Goal: Information Seeking & Learning: Check status

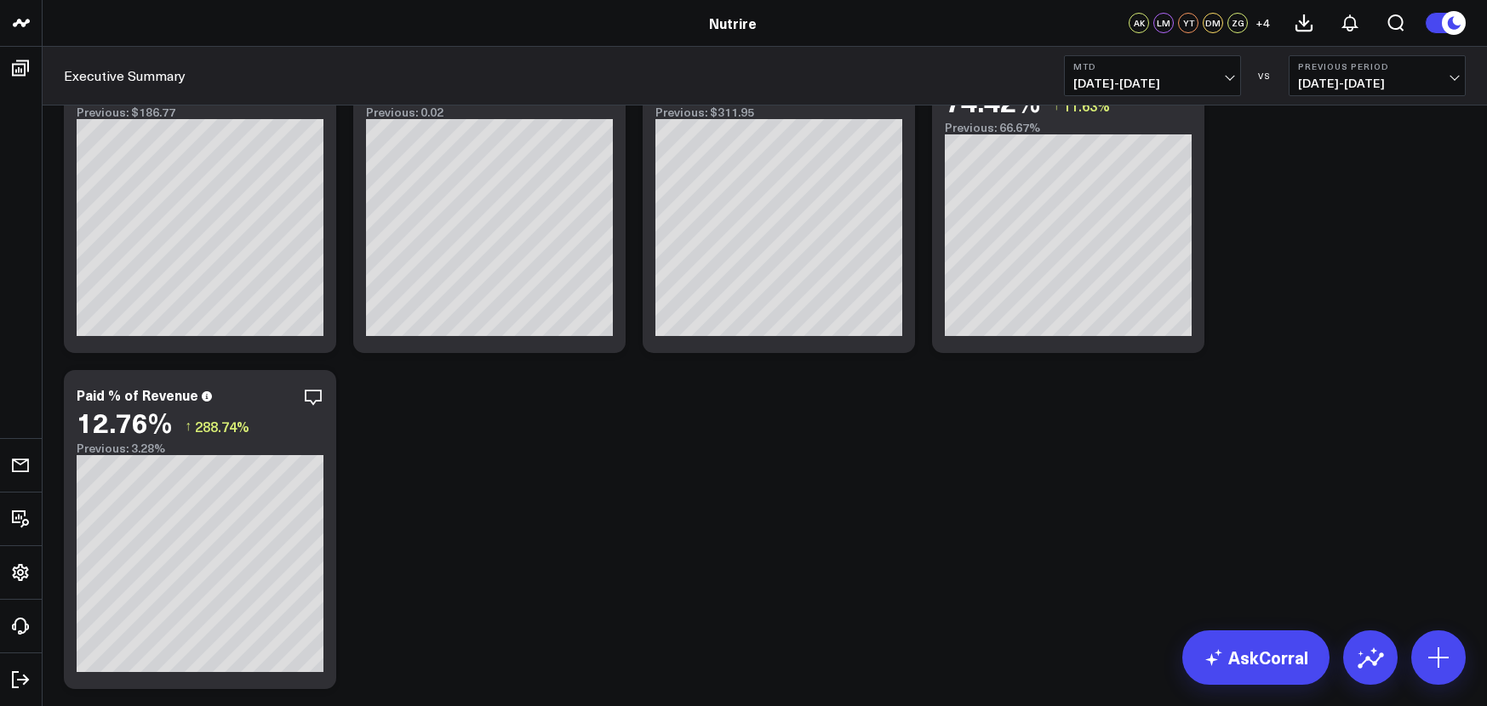
click at [1233, 71] on button "MTD [DATE] - [DATE]" at bounding box center [1152, 75] width 177 height 41
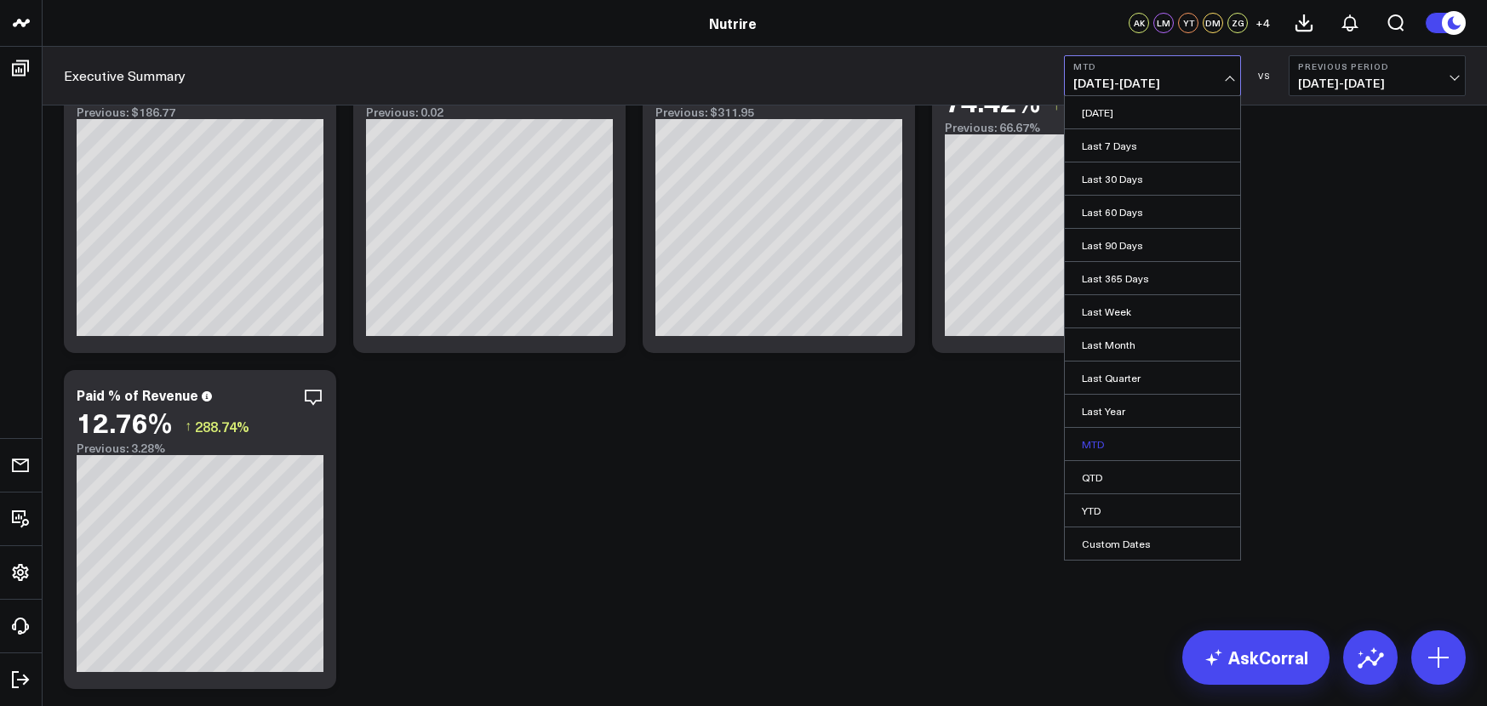
scroll to position [1153, 0]
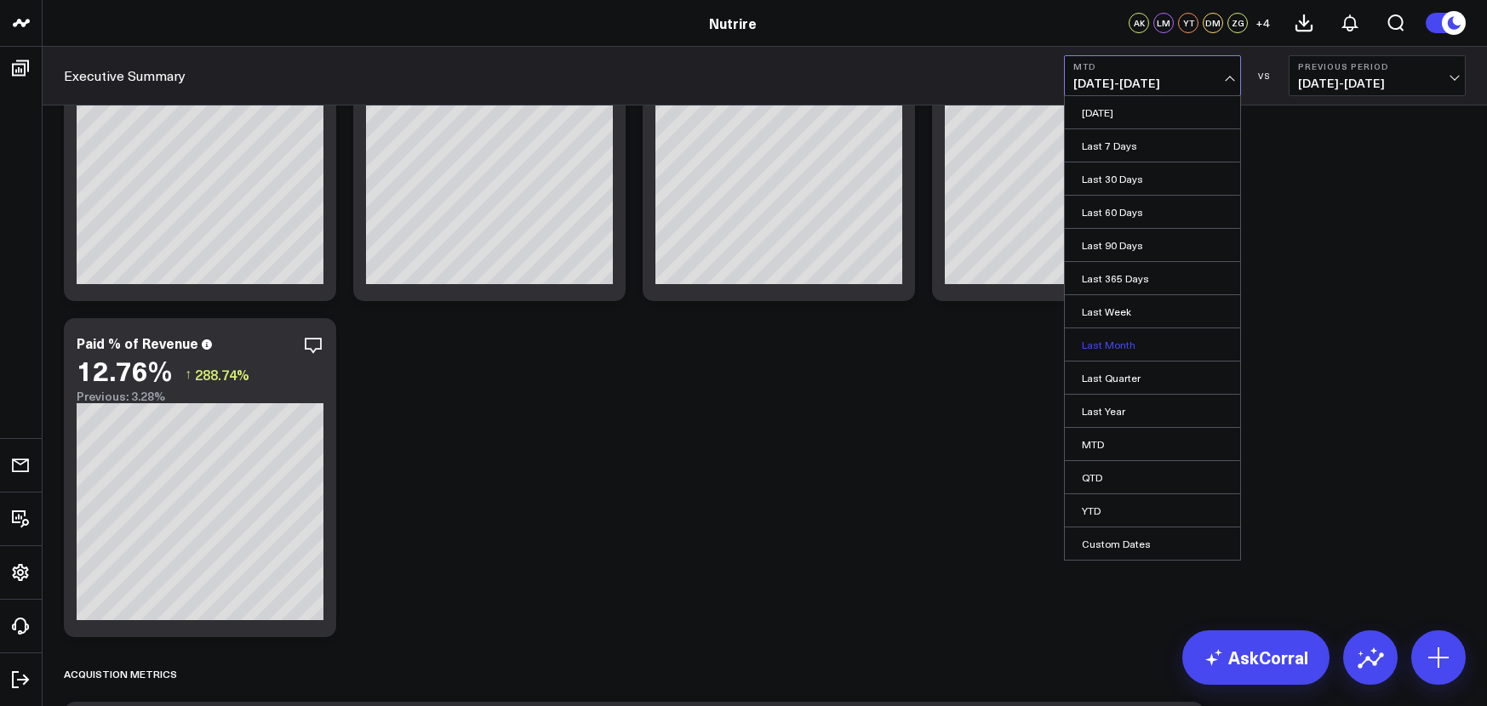
click at [1117, 345] on link "Last Month" at bounding box center [1152, 345] width 175 height 32
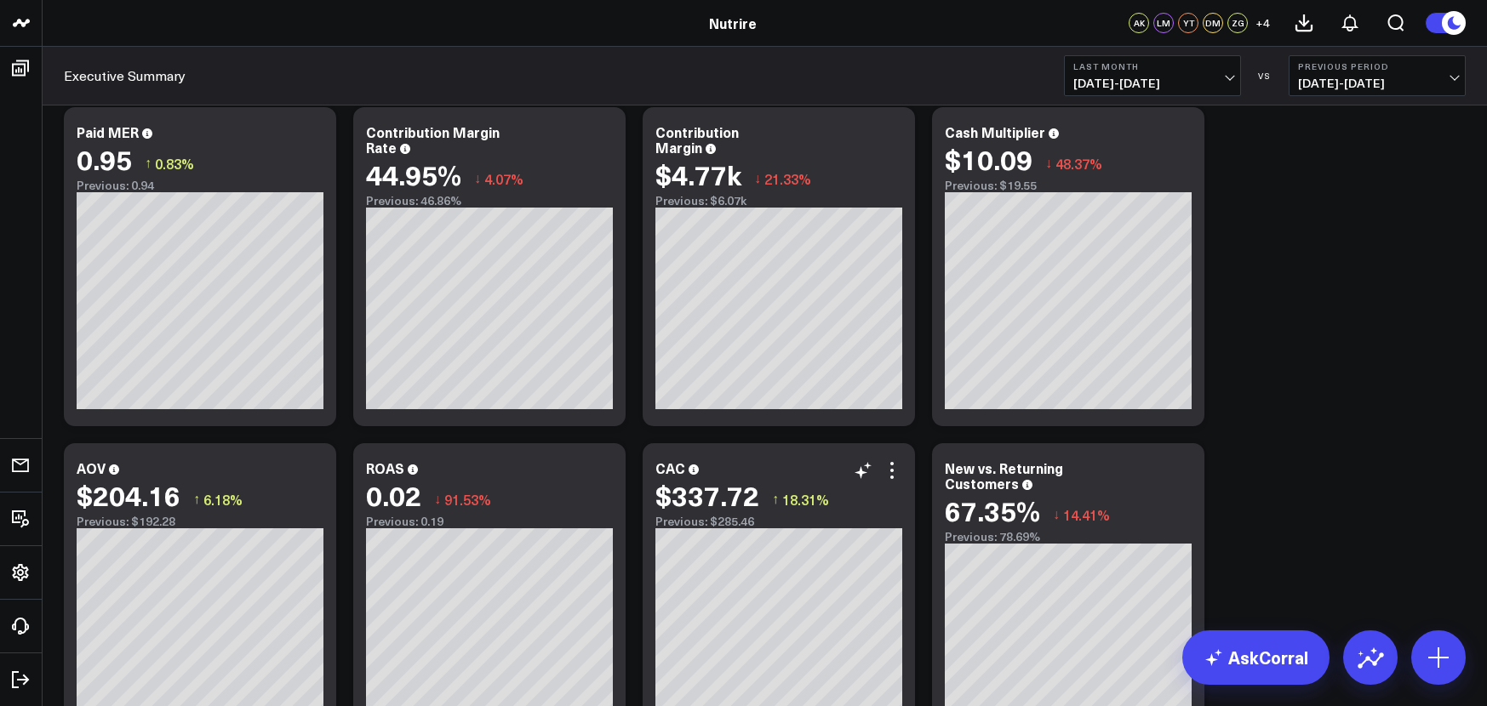
scroll to position [691, 0]
click at [1188, 79] on span "[DATE] - [DATE]" at bounding box center [1152, 84] width 158 height 14
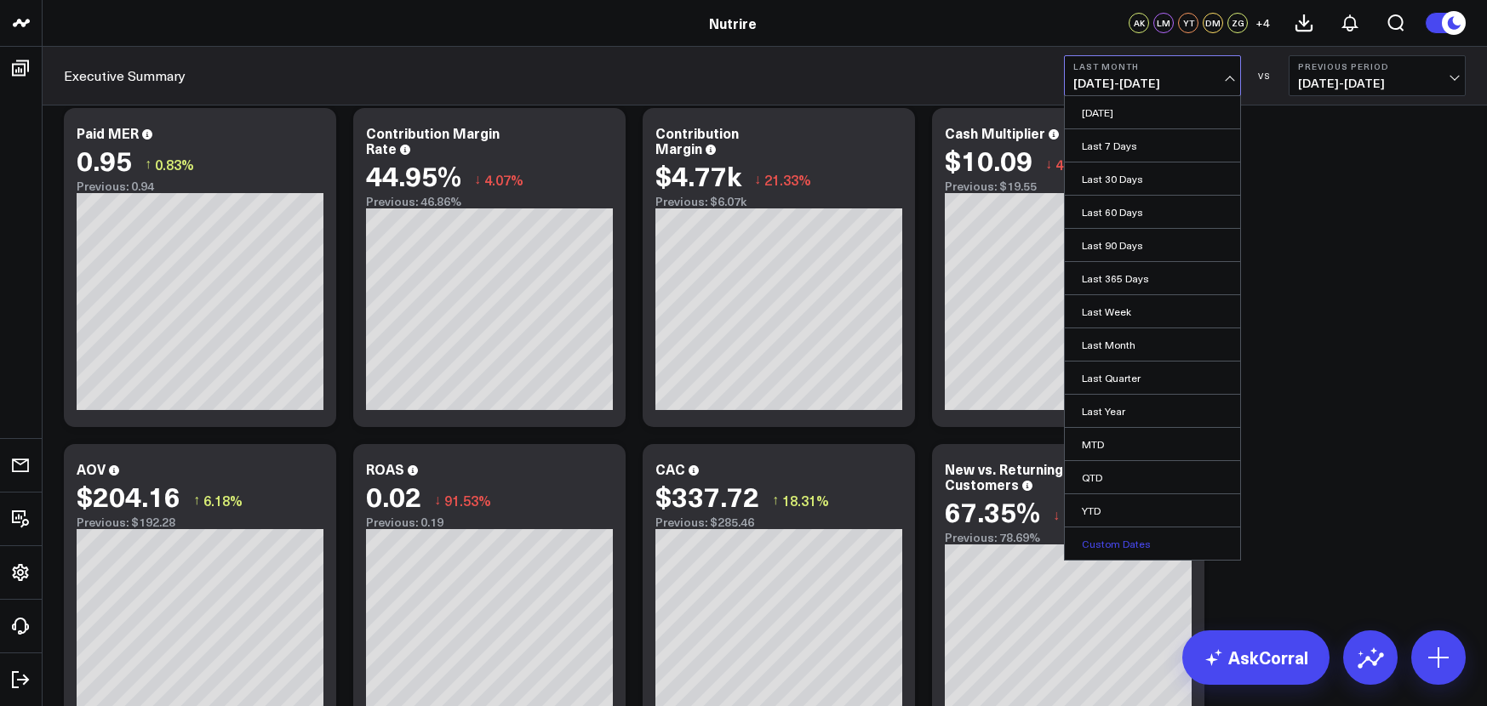
click at [1131, 541] on link "Custom Dates" at bounding box center [1152, 544] width 175 height 32
select select "7"
select select "2025"
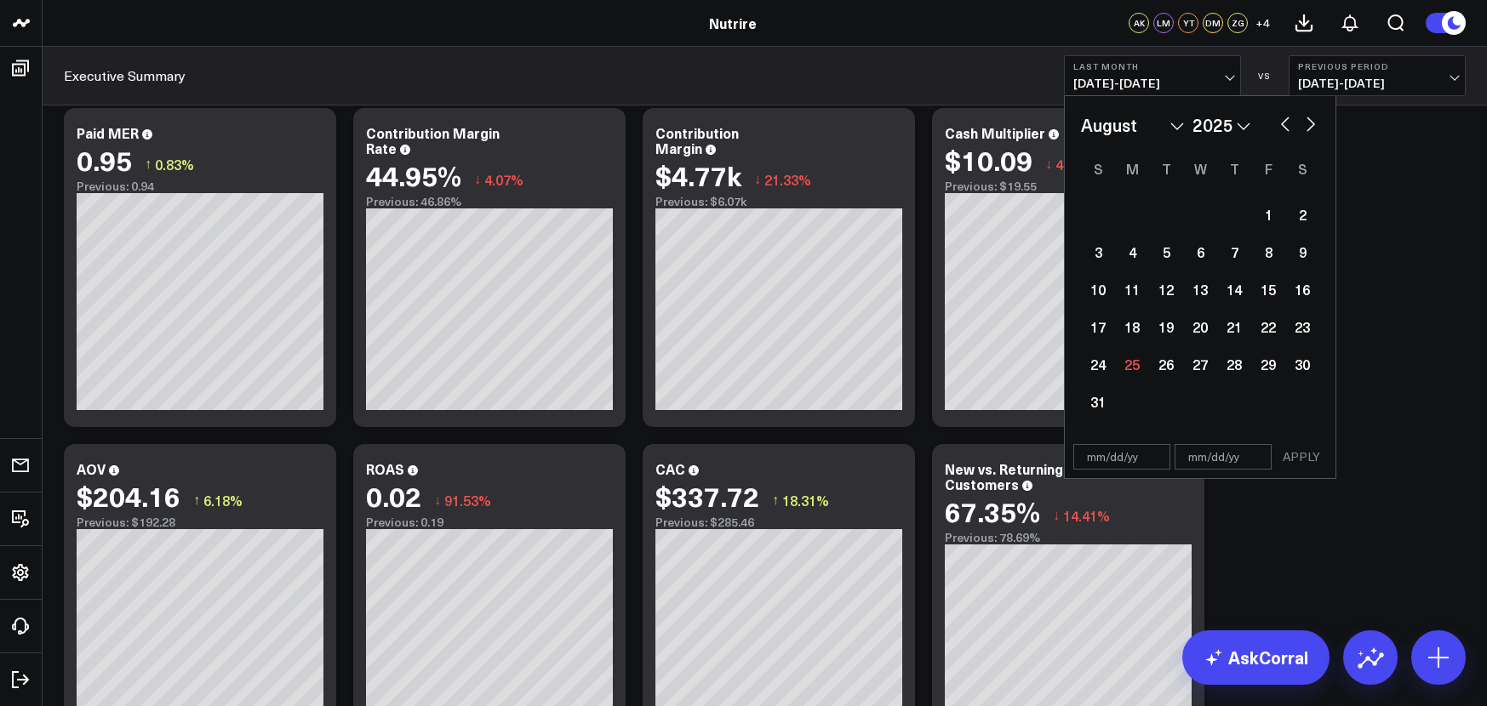
click at [1278, 114] on button "button" at bounding box center [1285, 122] width 17 height 20
select select "6"
select select "2025"
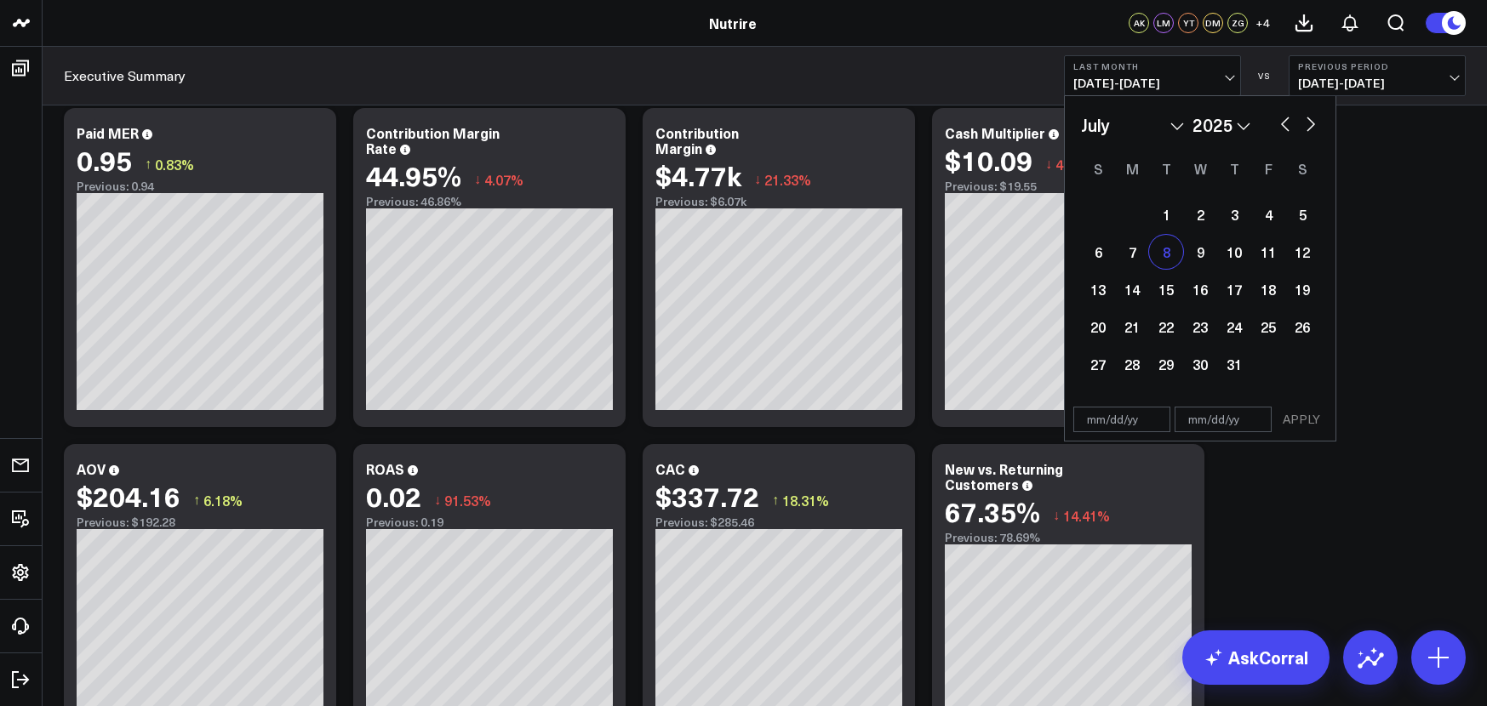
click at [1154, 257] on div "8" at bounding box center [1166, 252] width 34 height 34
type input "[DATE]"
select select "6"
select select "2025"
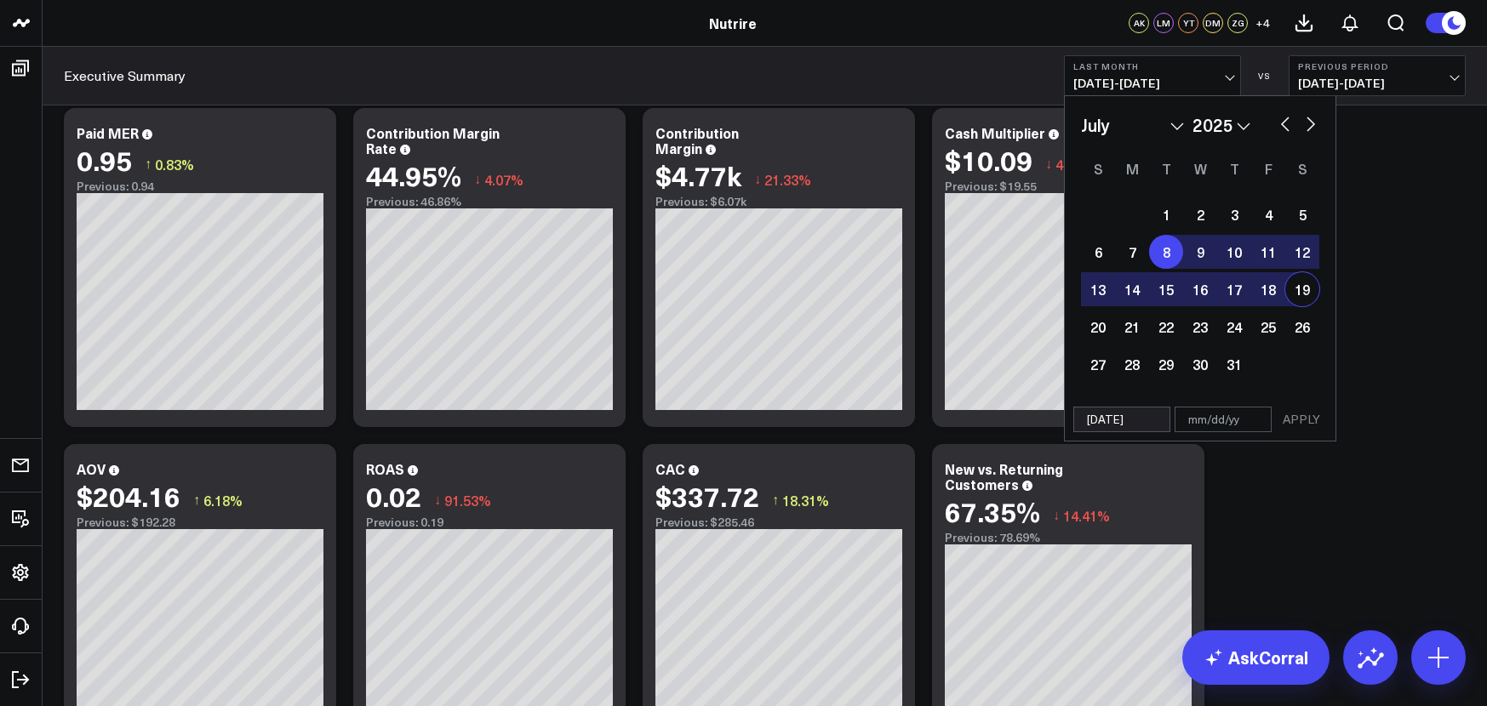
click at [1294, 287] on div "19" at bounding box center [1302, 289] width 34 height 34
type input "[DATE]"
select select "6"
select select "2025"
click at [1283, 420] on button "APPLY" at bounding box center [1301, 420] width 51 height 26
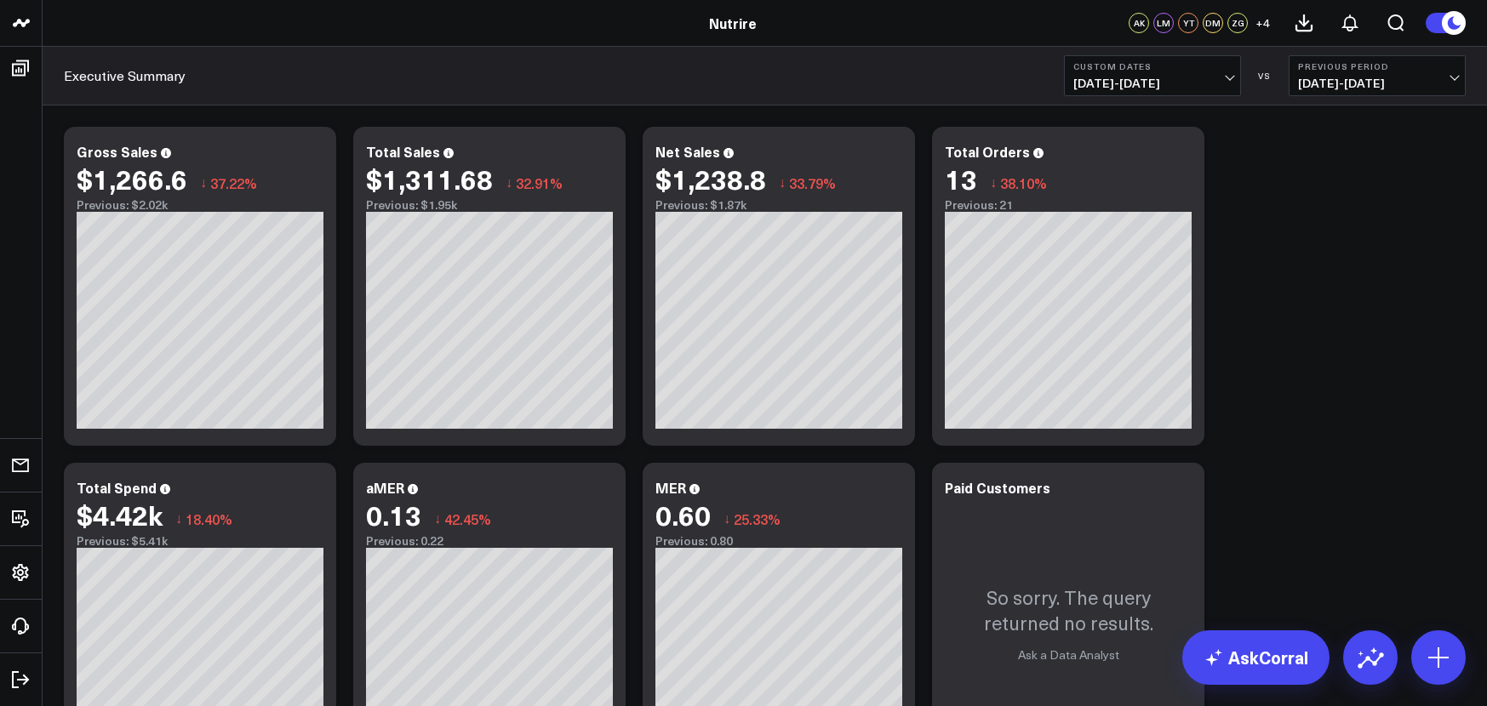
click at [1235, 76] on button "Custom Dates [DATE] - [DATE]" at bounding box center [1152, 75] width 177 height 41
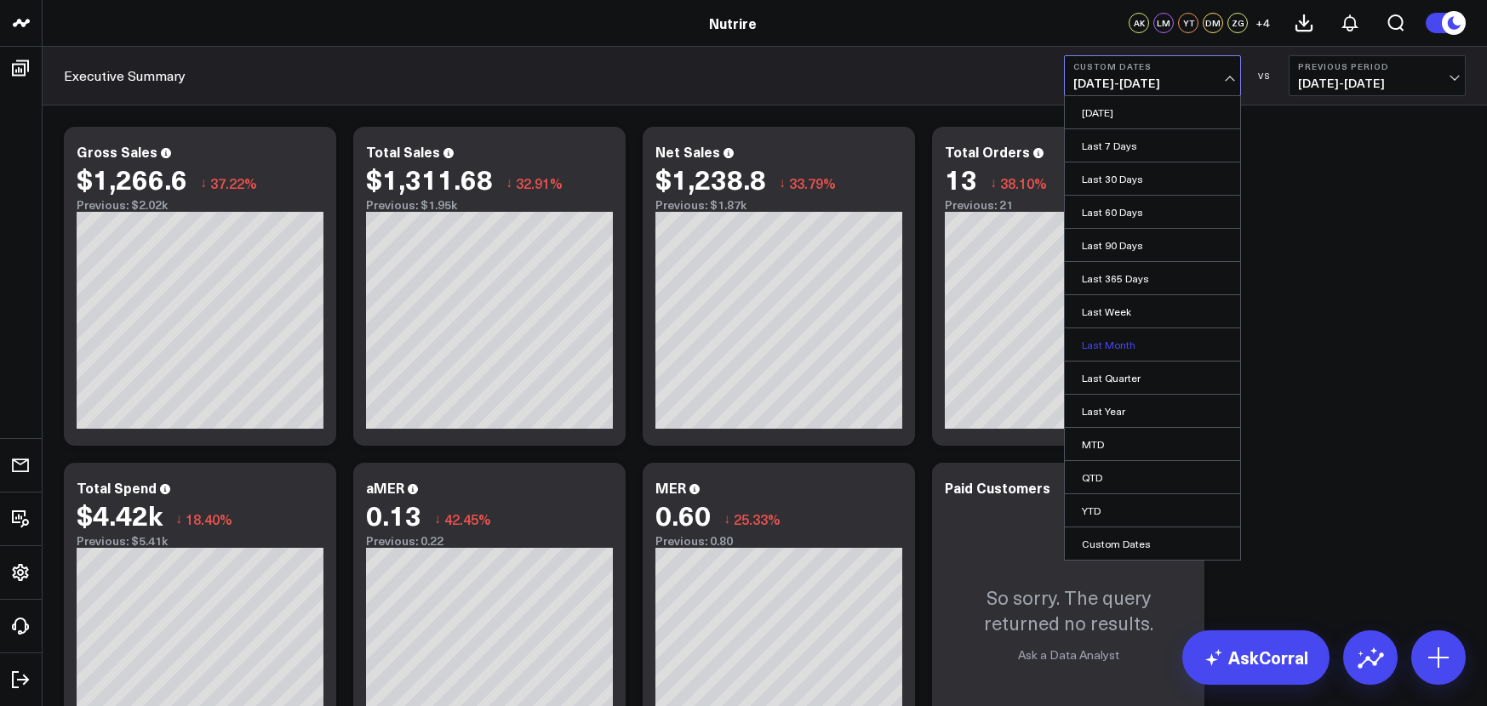
click at [1124, 341] on link "Last Month" at bounding box center [1152, 345] width 175 height 32
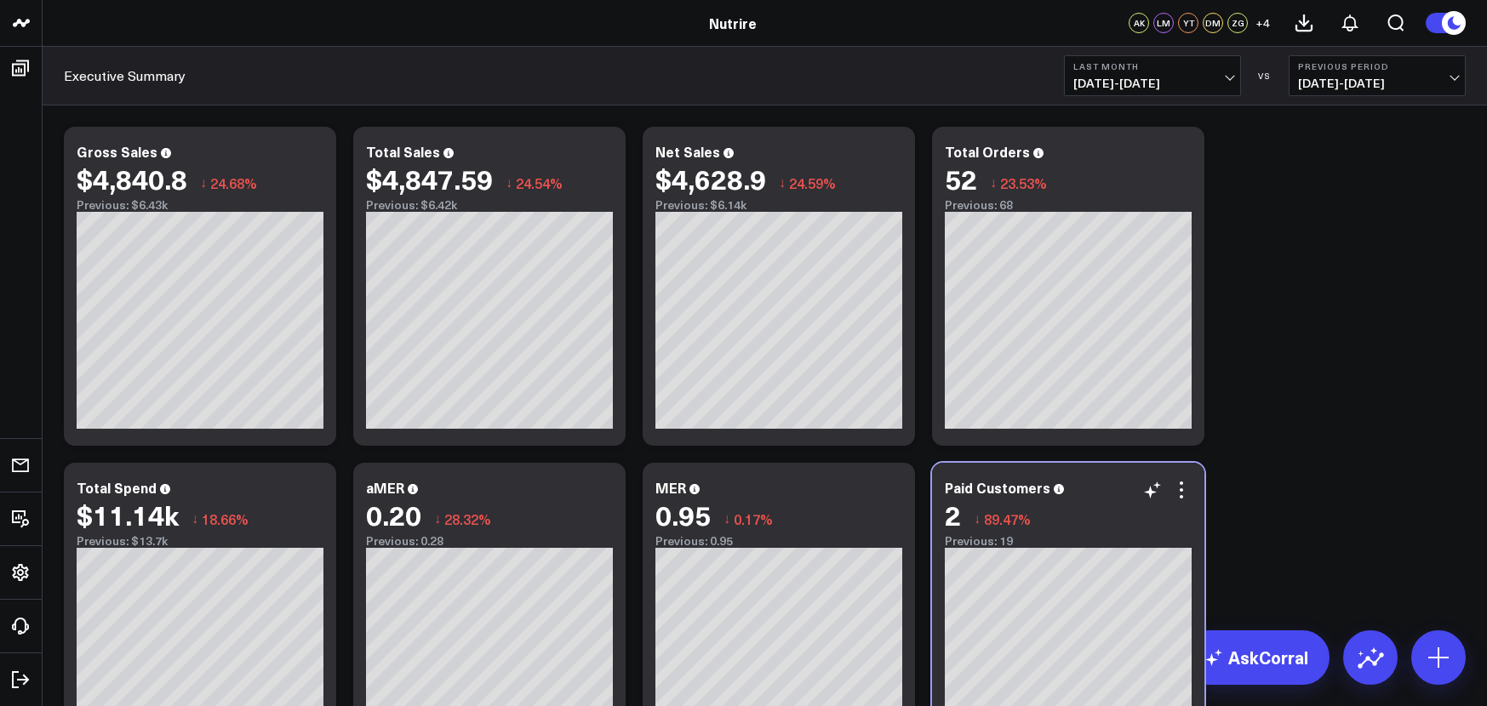
click at [1057, 499] on div "Paid Customers 2 ↓ 89.47% Previous: 19" at bounding box center [1068, 514] width 247 height 68
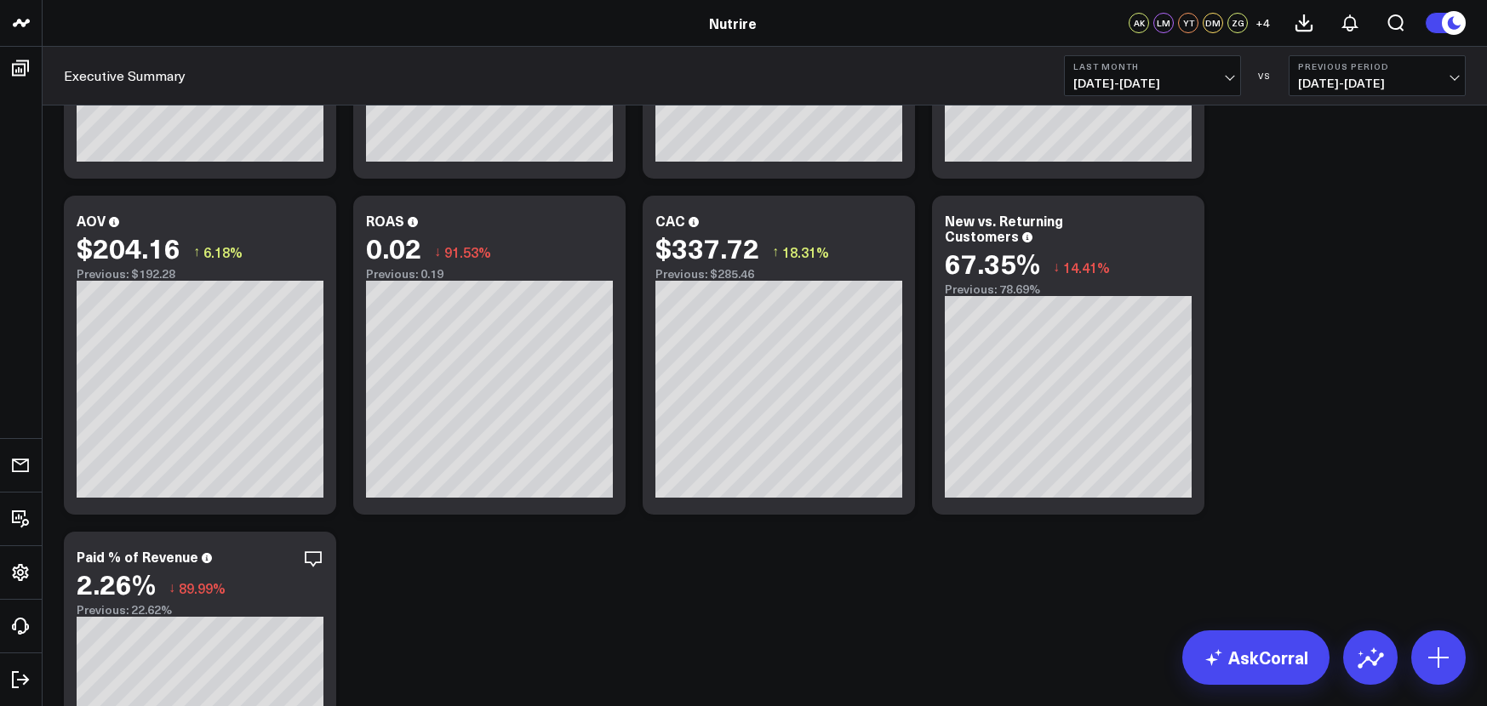
scroll to position [941, 0]
click at [1347, 366] on div "Modify via AI Copy link to widget Ask support Remove Create linked copy Executi…" at bounding box center [764, 715] width 1419 height 3074
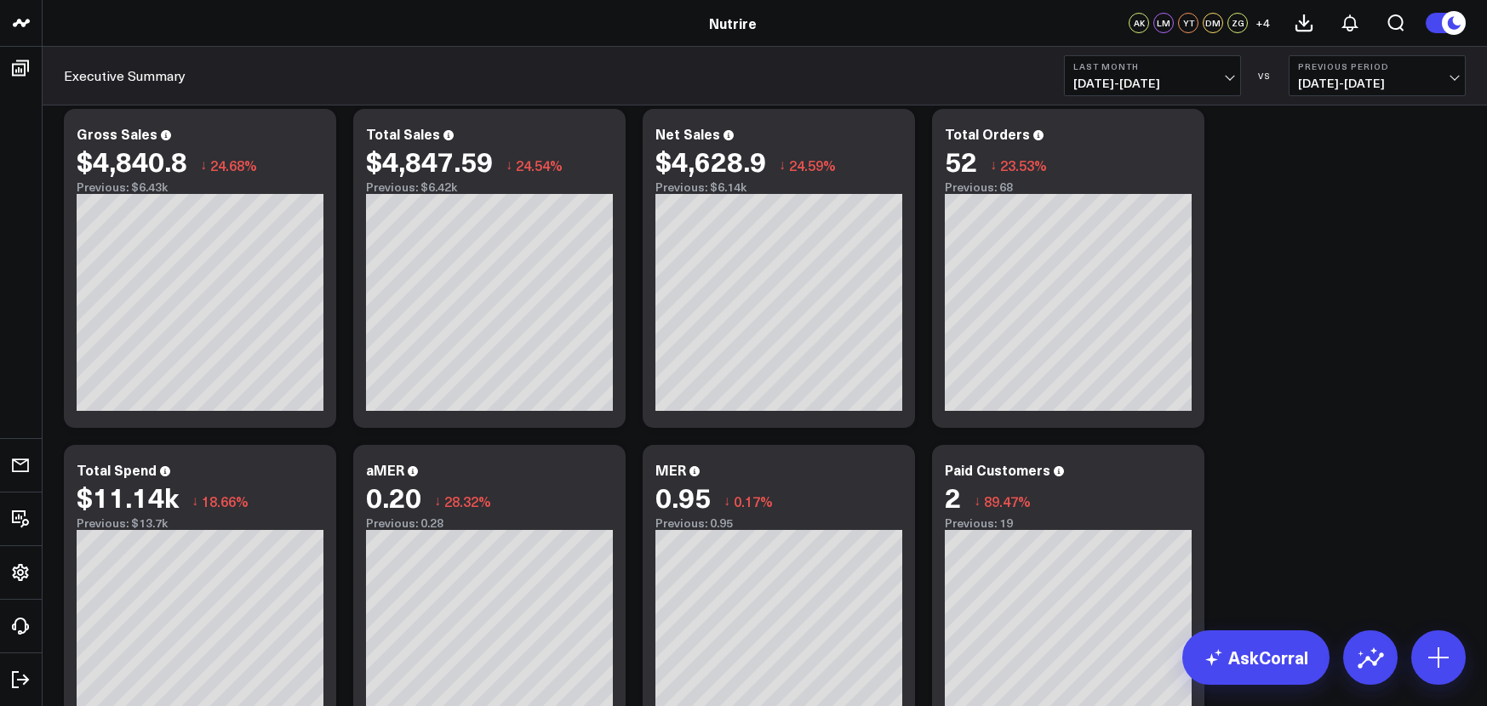
scroll to position [0, 0]
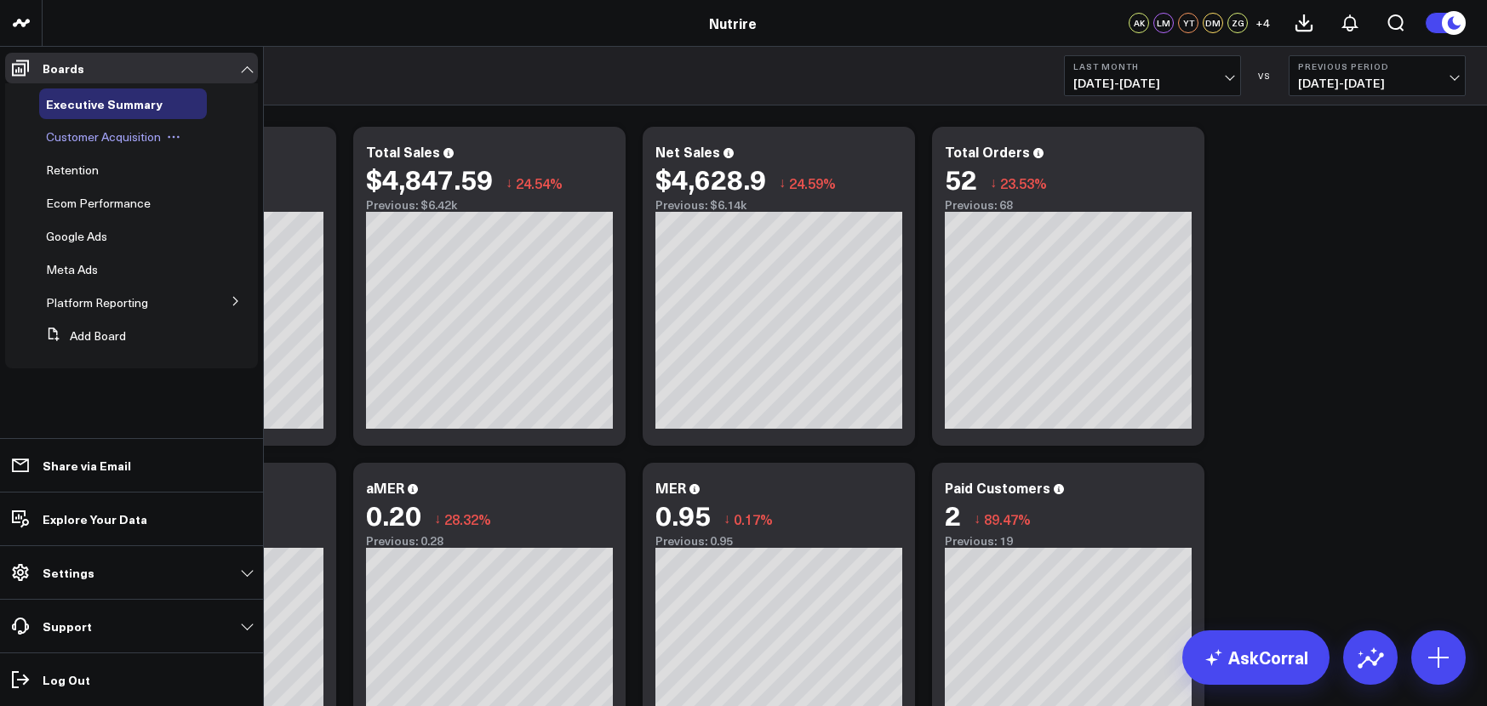
click at [77, 137] on span "Customer Acquisition" at bounding box center [103, 137] width 115 height 16
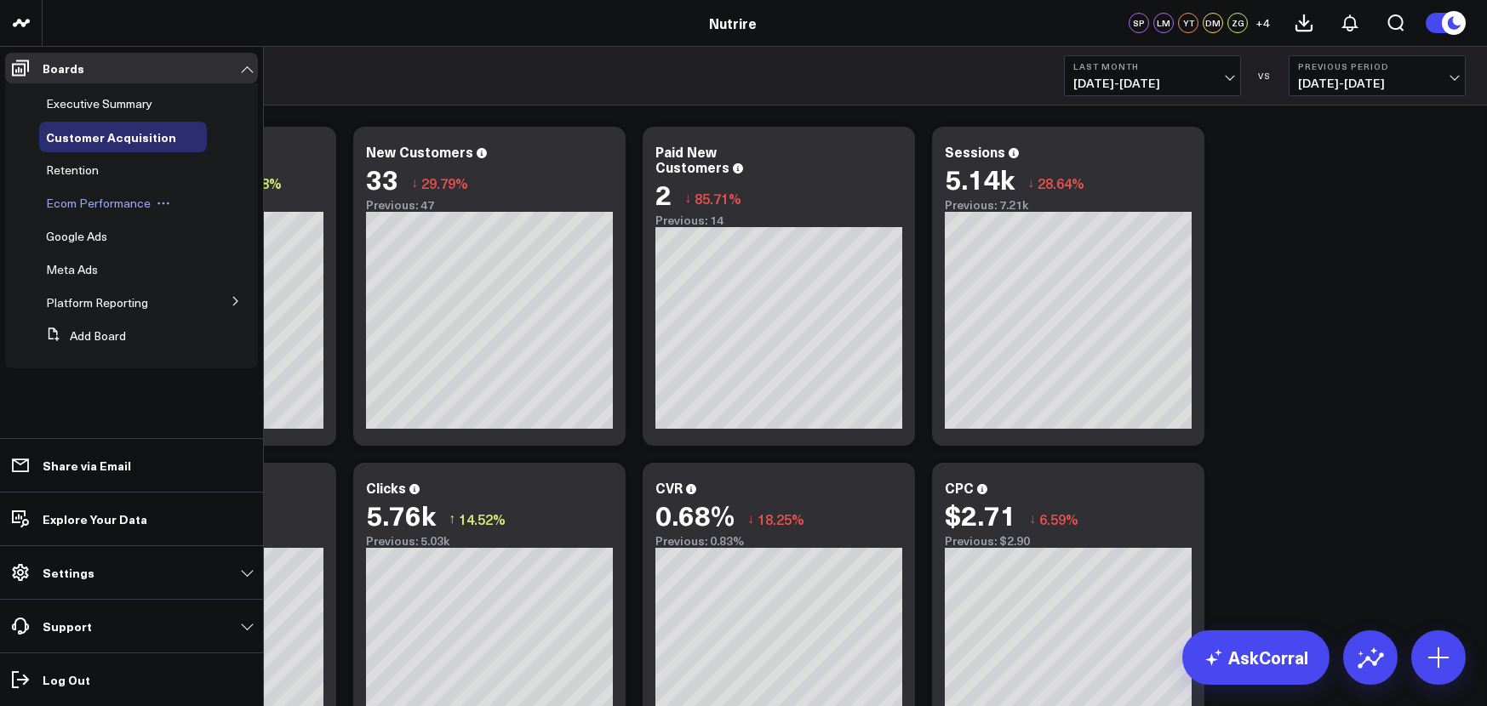
click at [101, 207] on span "Ecom Performance" at bounding box center [98, 203] width 105 height 16
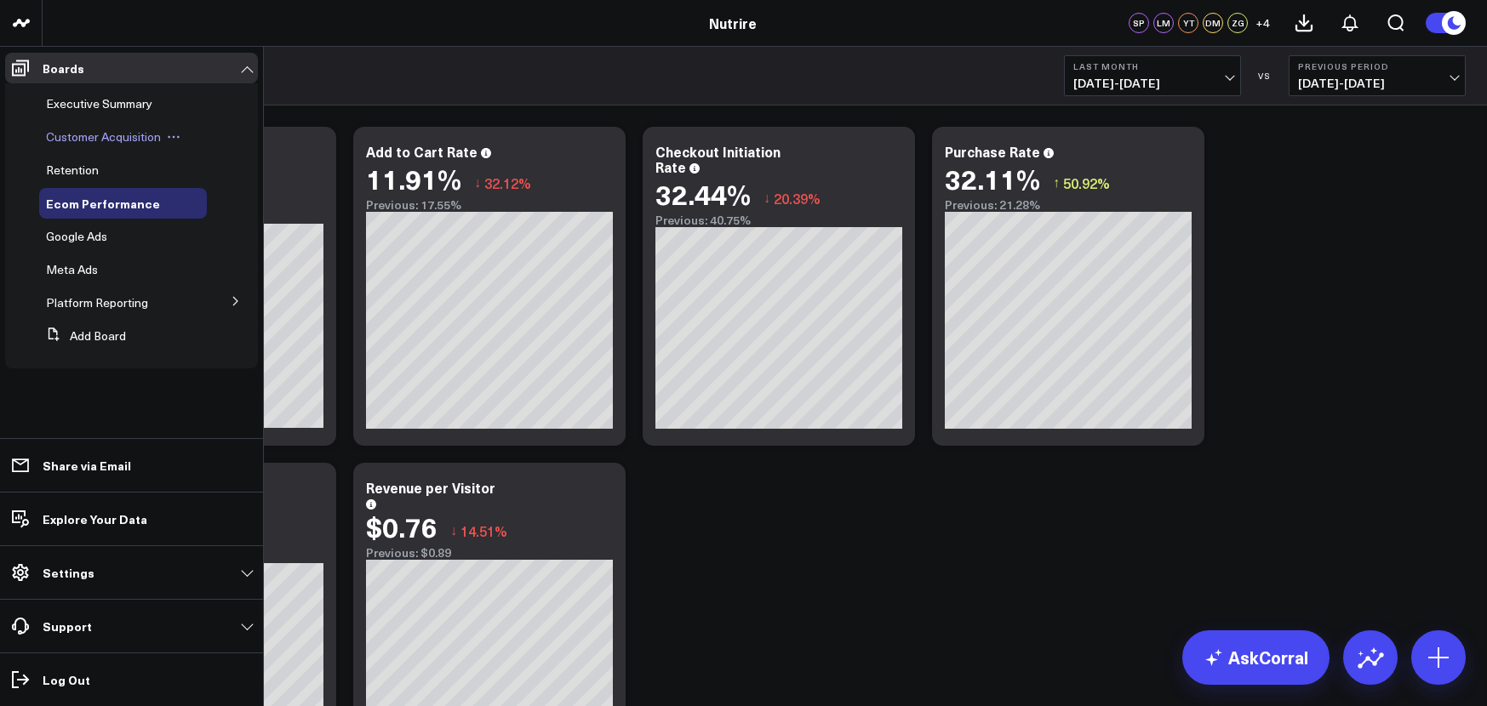
click at [81, 144] on span "Customer Acquisition" at bounding box center [103, 137] width 115 height 16
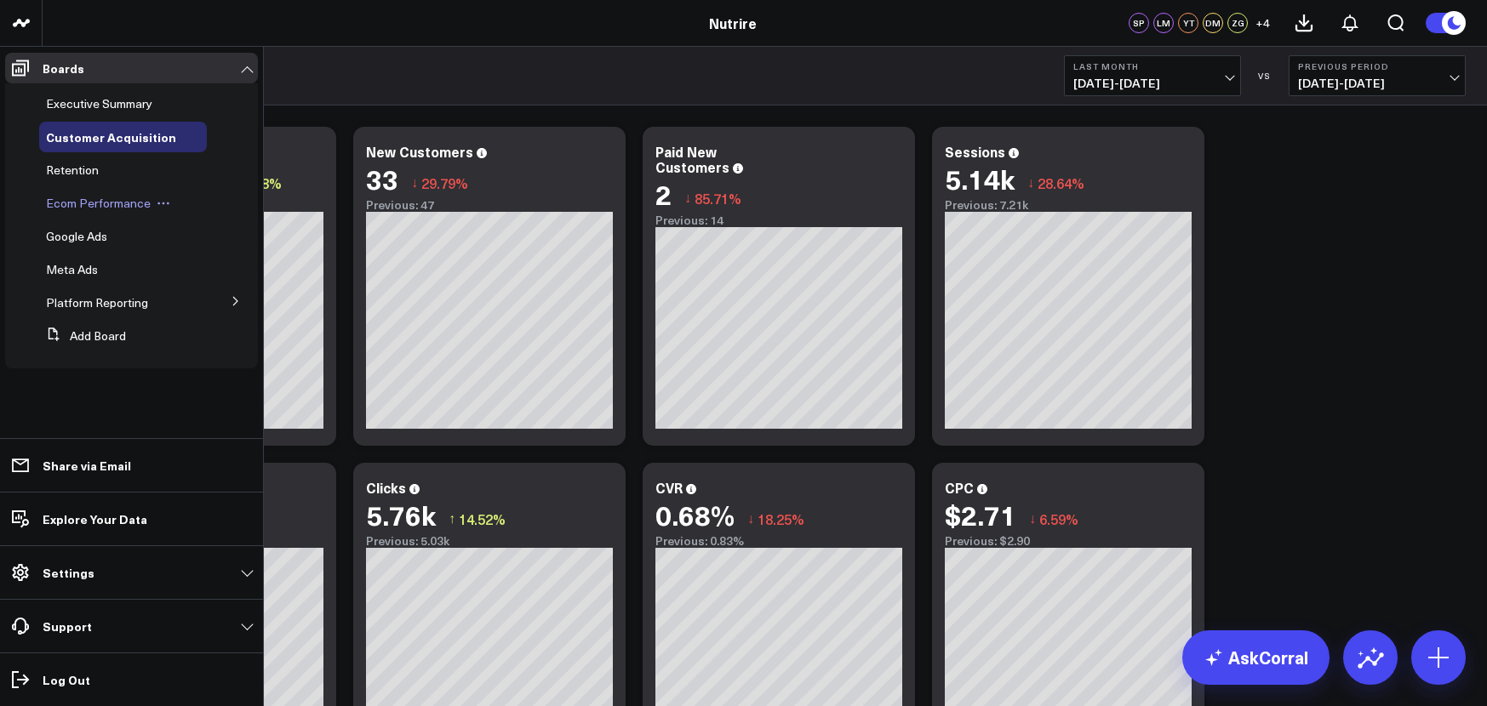
click at [79, 201] on span "Ecom Performance" at bounding box center [98, 203] width 105 height 16
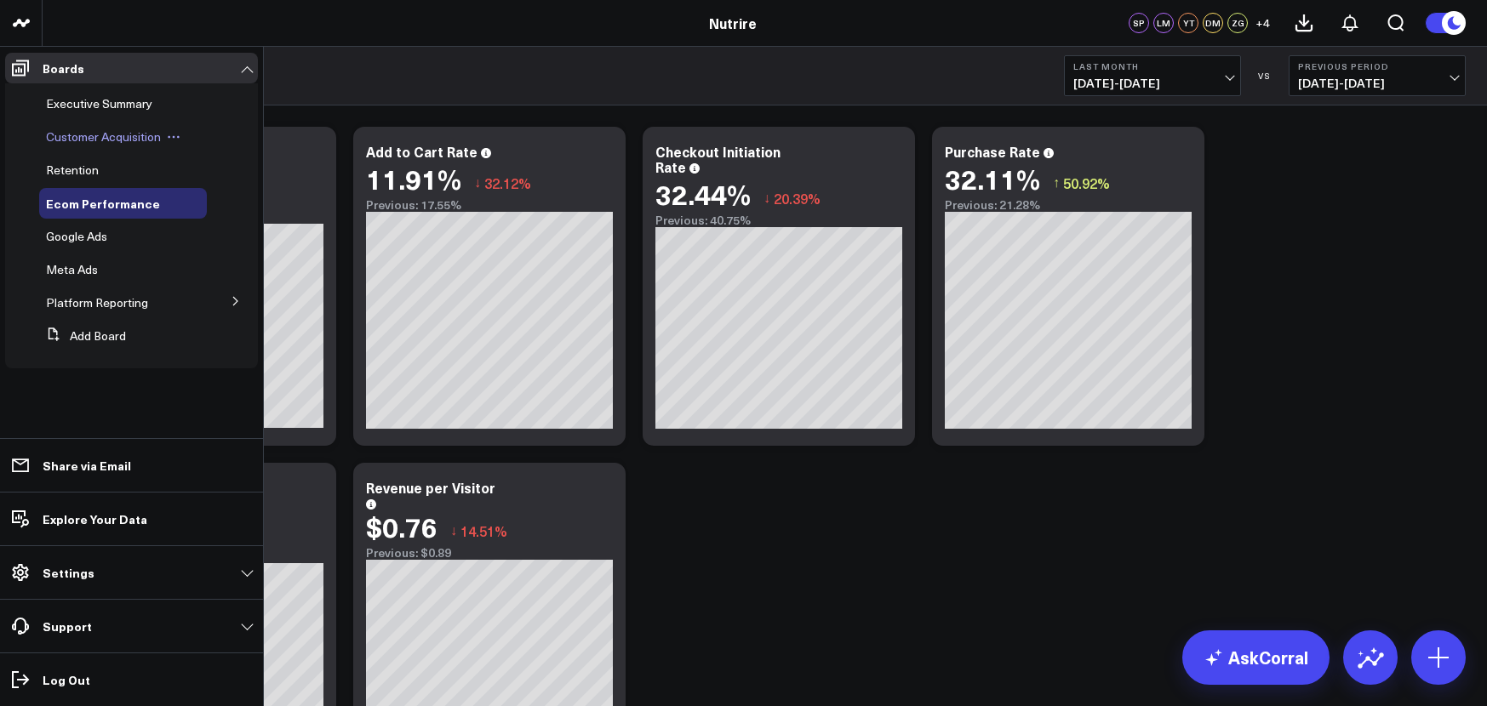
click at [82, 134] on span "Customer Acquisition" at bounding box center [103, 137] width 115 height 16
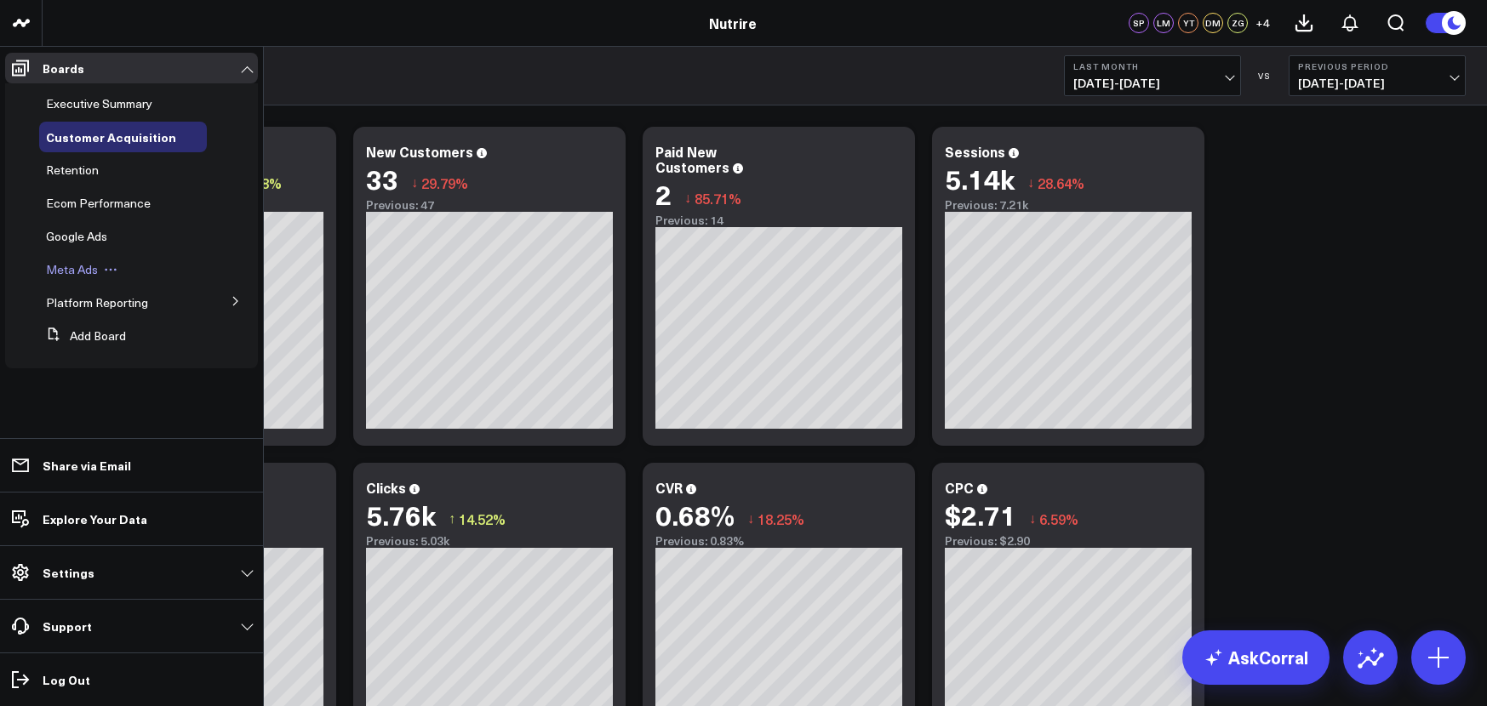
click at [94, 266] on span "Meta Ads" at bounding box center [72, 269] width 52 height 16
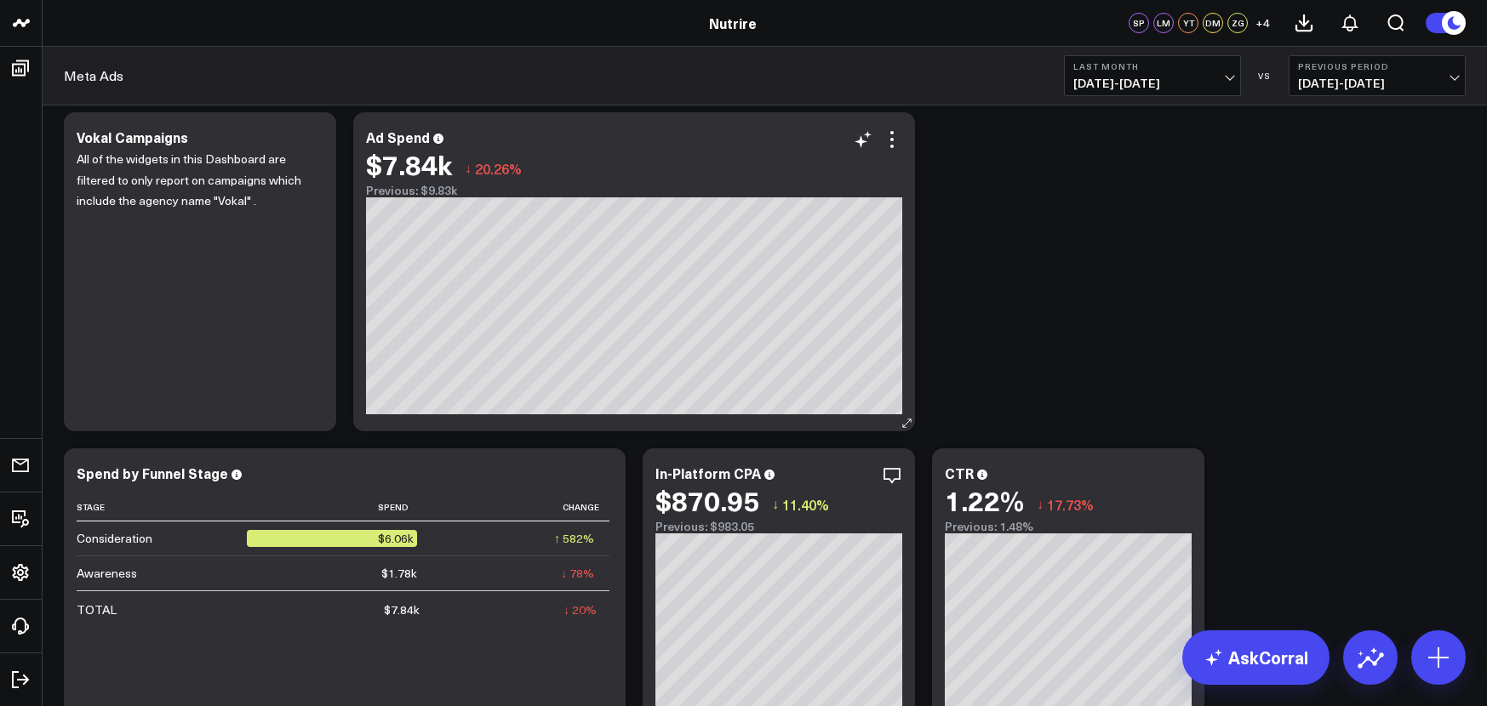
scroll to position [13, 0]
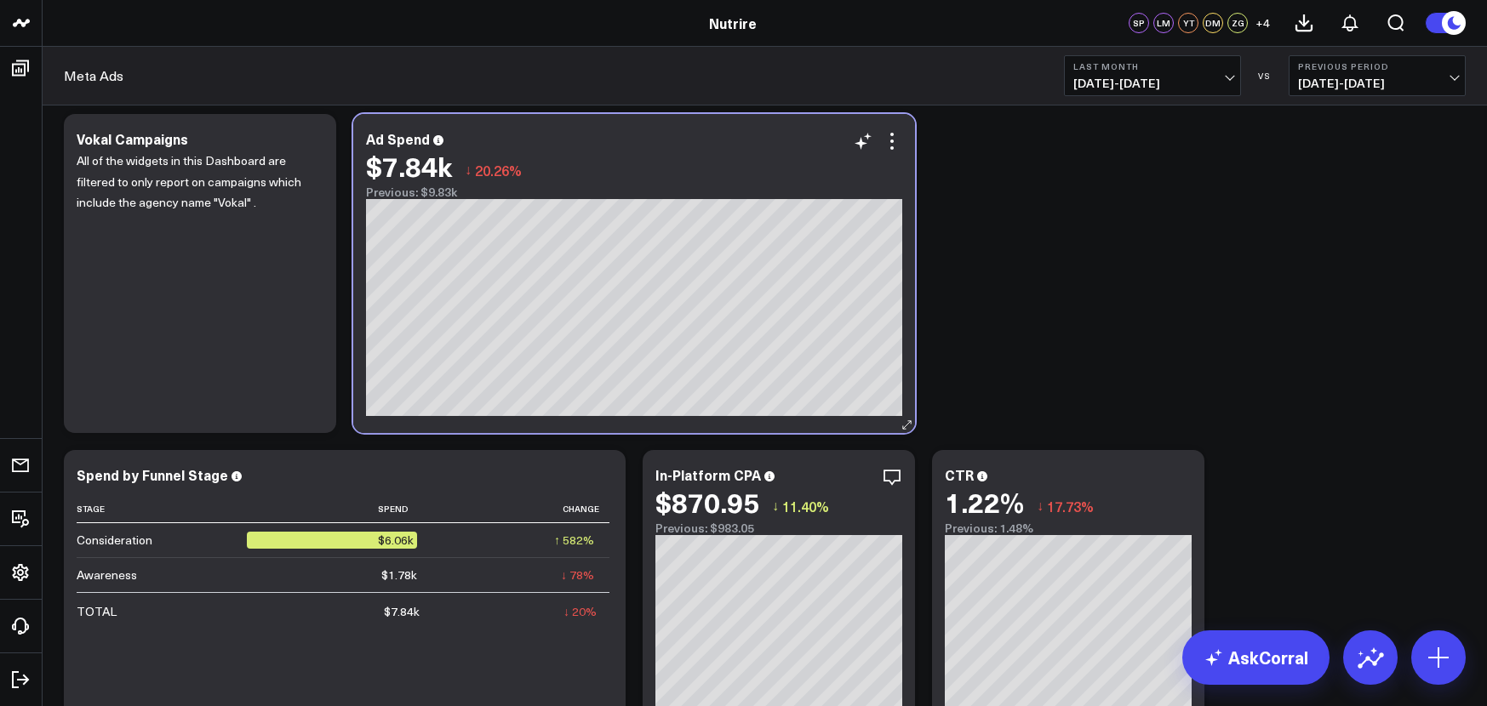
click at [361, 423] on div "Ad Spend $7.84k ↓ 20.26% Previous: $9.83k [#fff fontSize:14px lineHeight:16px][…" at bounding box center [634, 273] width 562 height 319
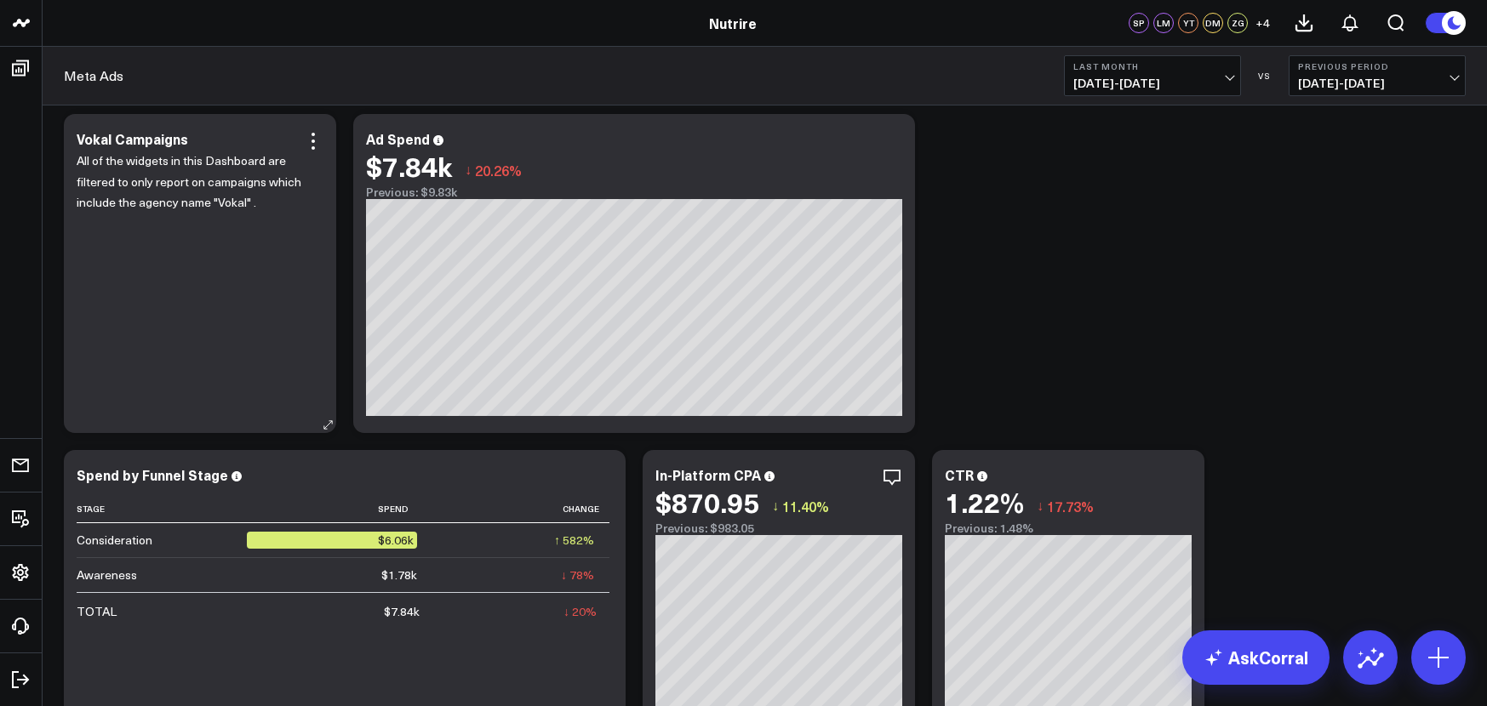
scroll to position [0, 0]
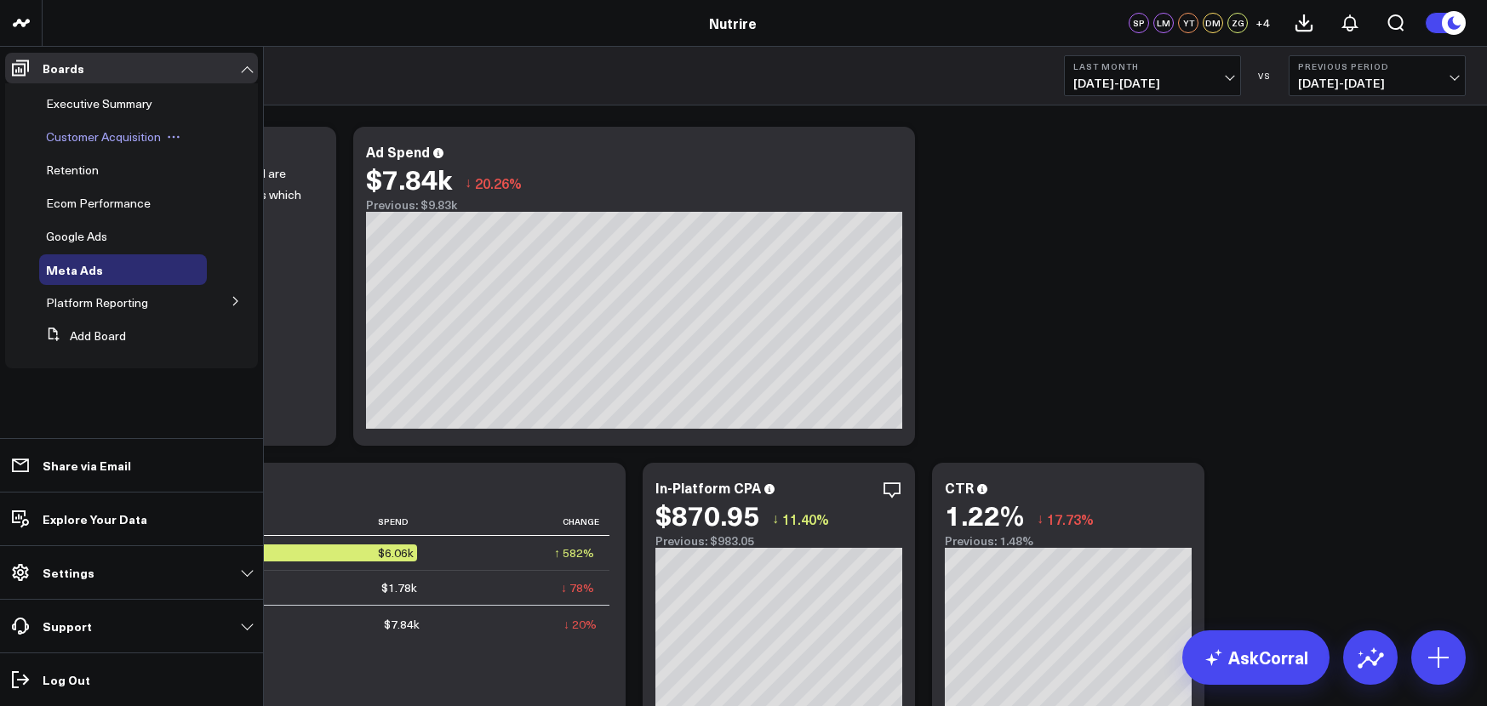
click at [106, 145] on div "Customer Acquisition" at bounding box center [123, 137] width 168 height 31
click at [123, 138] on span "Customer Acquisition" at bounding box center [103, 137] width 115 height 16
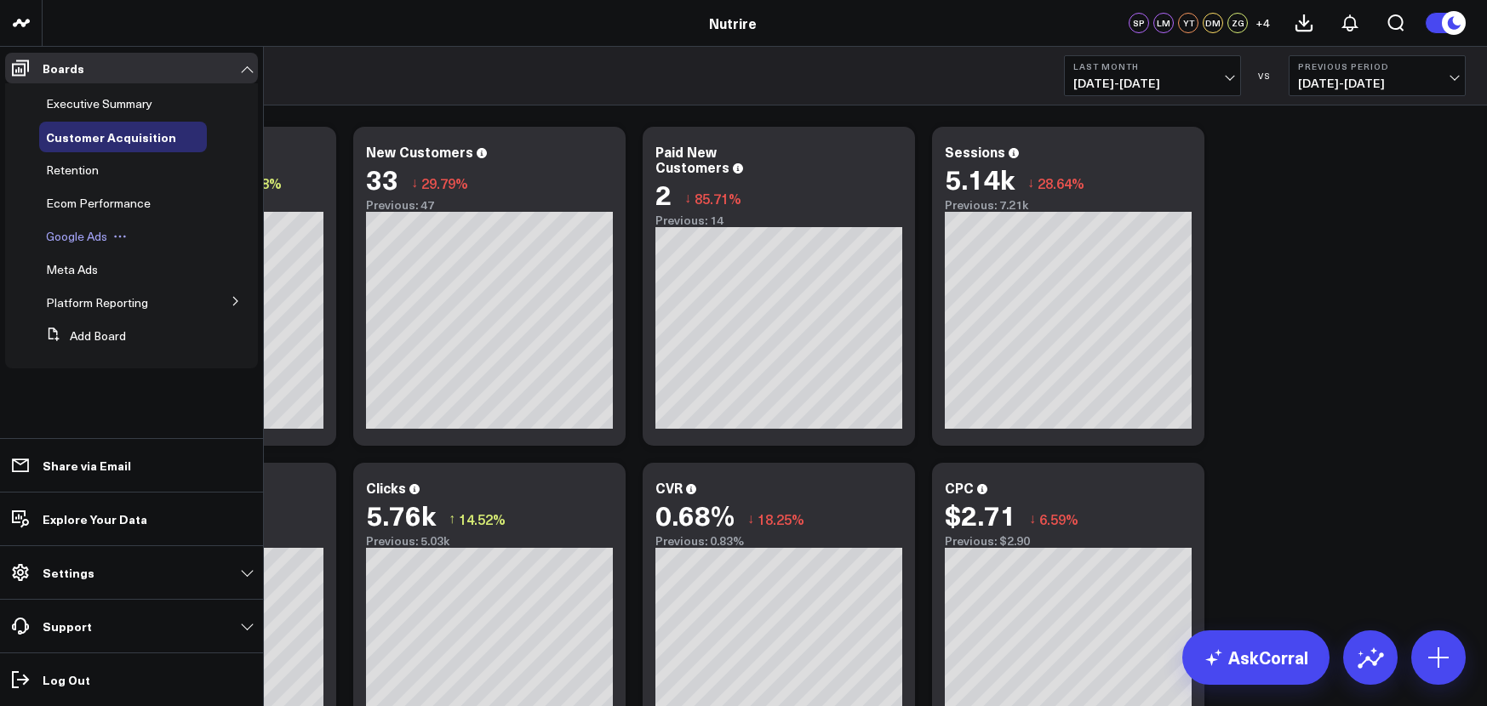
click at [91, 231] on span "Google Ads" at bounding box center [76, 236] width 61 height 16
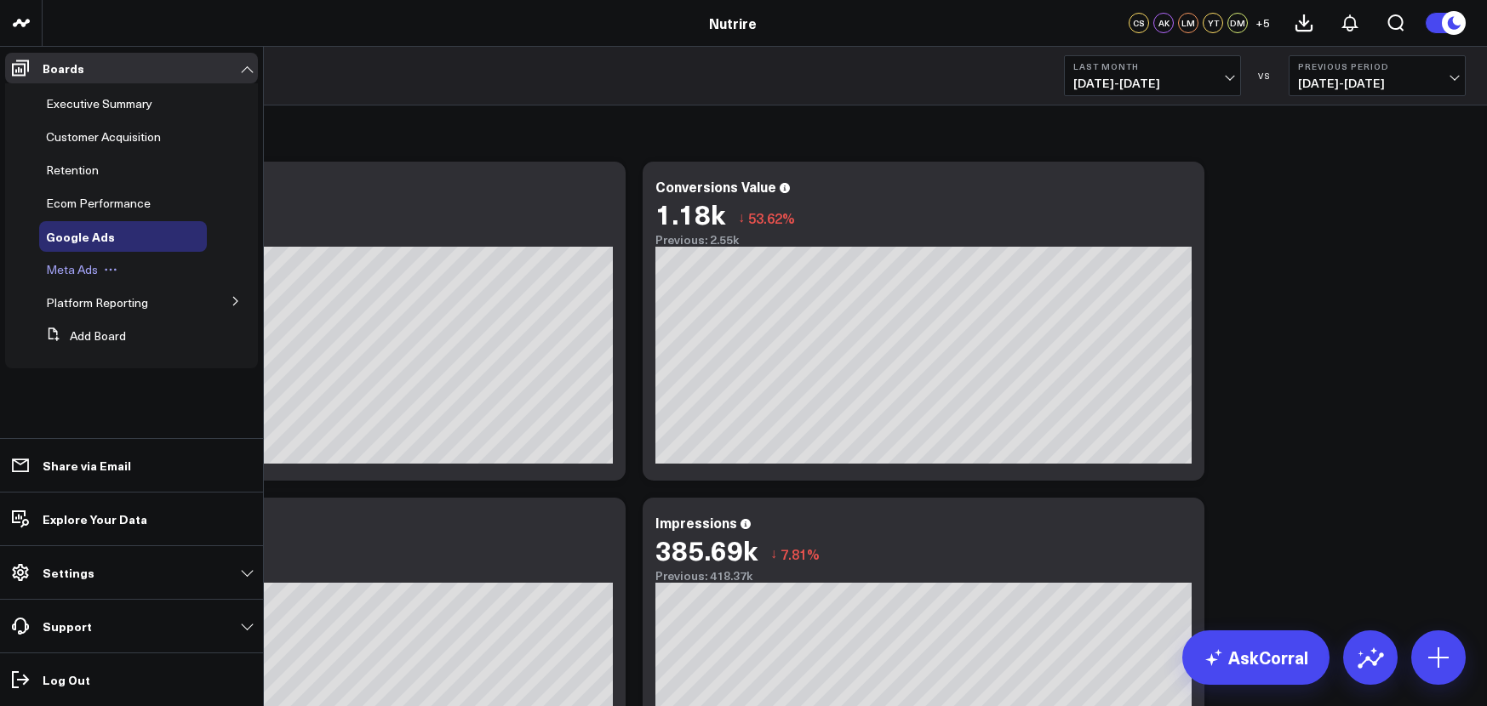
click at [106, 269] on icon at bounding box center [111, 270] width 14 height 14
click at [91, 274] on span "Meta Ads" at bounding box center [72, 269] width 52 height 16
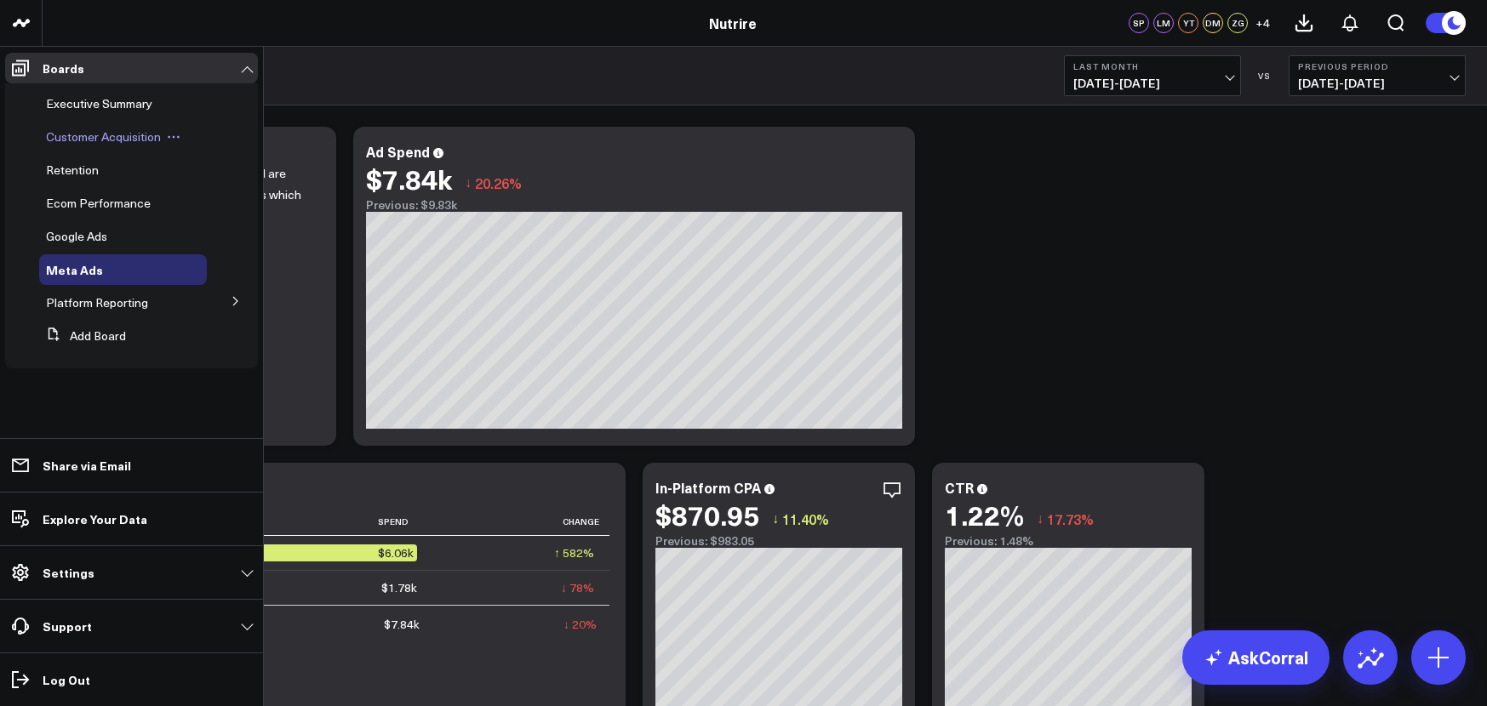
click at [100, 143] on span "Customer Acquisition" at bounding box center [103, 137] width 115 height 16
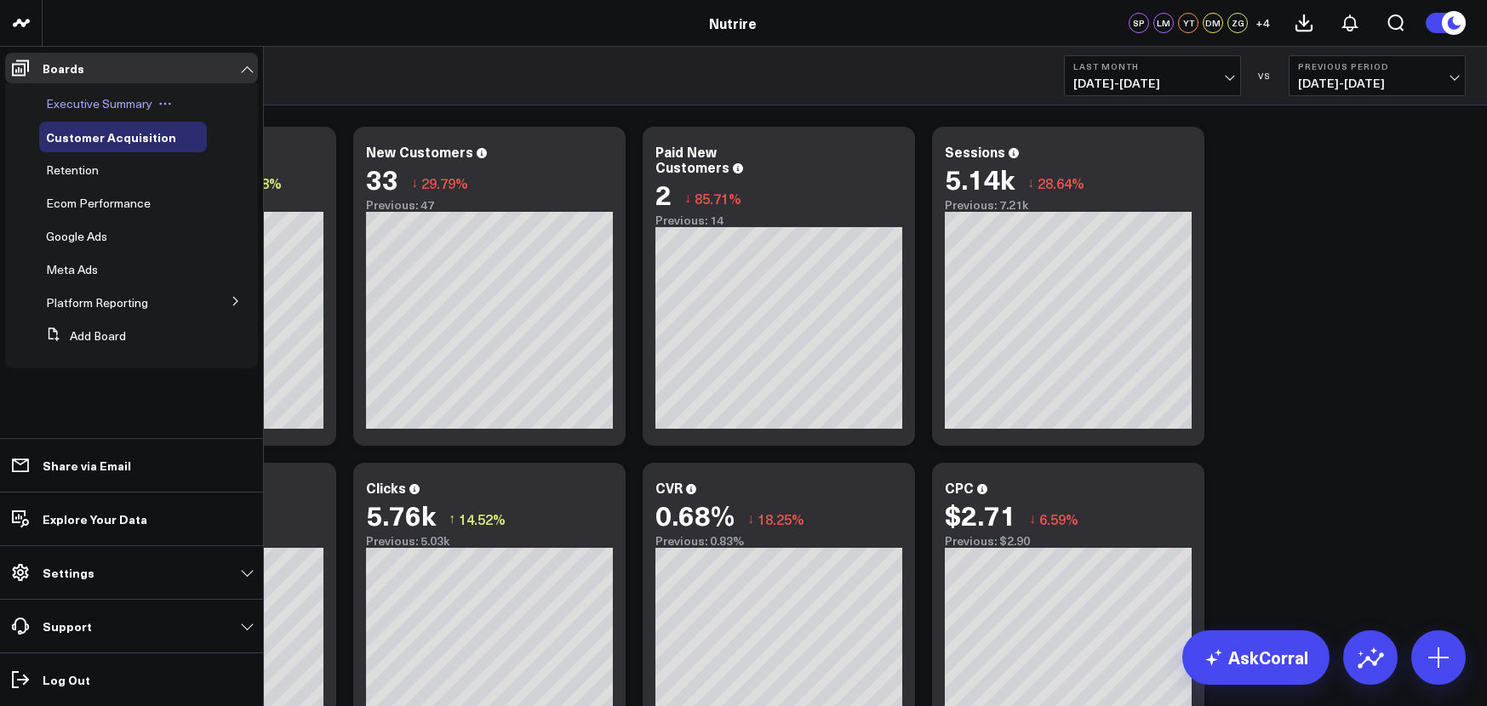
click at [72, 112] on div "Executive Summary" at bounding box center [123, 104] width 168 height 31
click at [81, 112] on div "Executive Summary" at bounding box center [123, 104] width 168 height 31
click at [88, 105] on span "Executive Summary" at bounding box center [99, 103] width 106 height 16
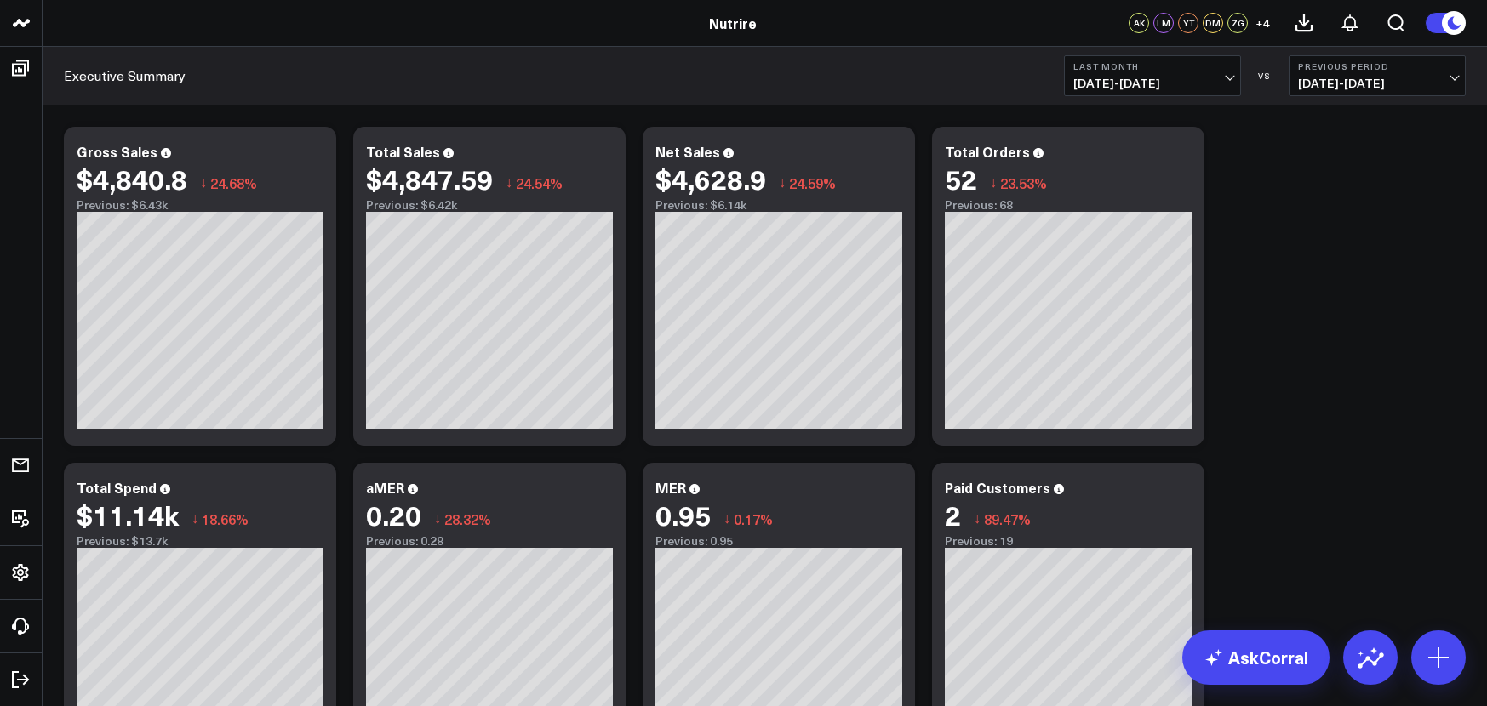
click at [1227, 78] on span "[DATE] - [DATE]" at bounding box center [1152, 84] width 158 height 14
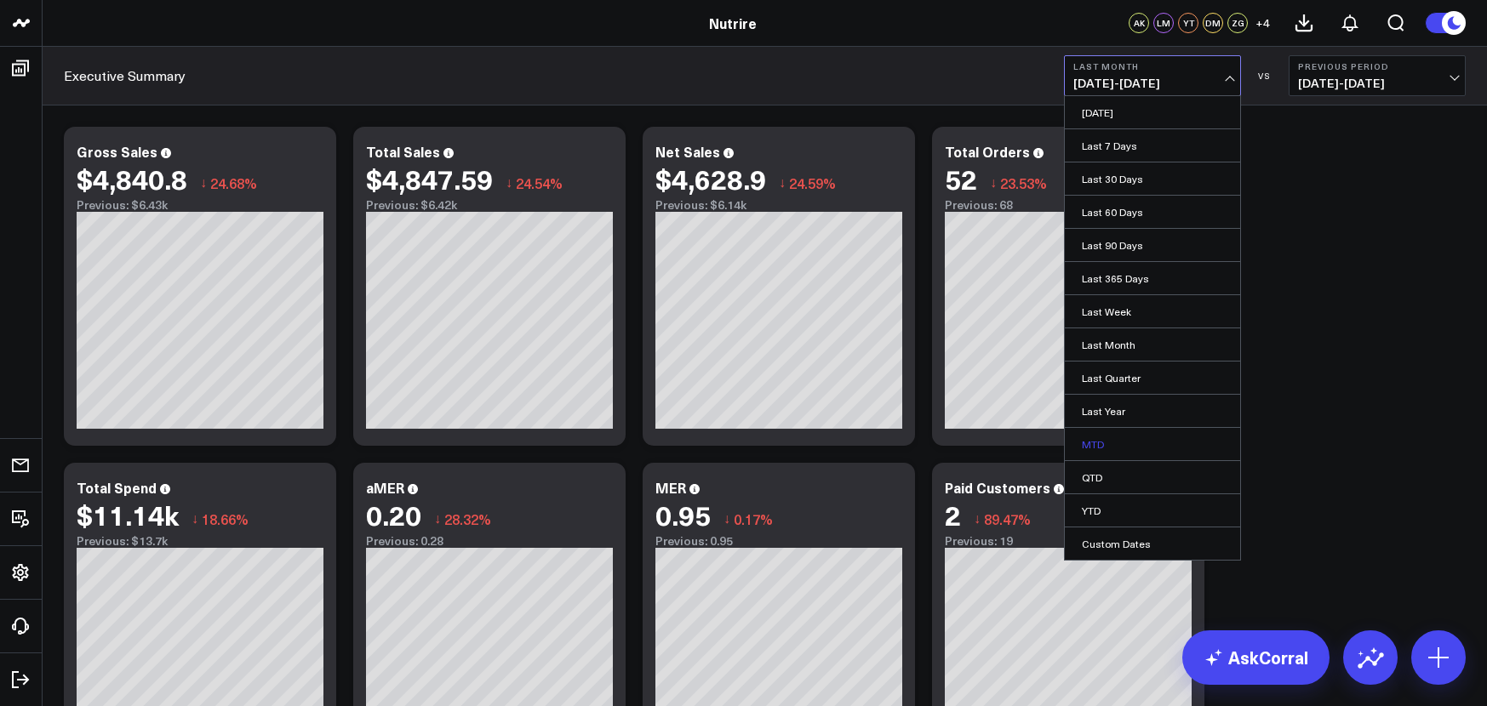
click at [1128, 441] on link "MTD" at bounding box center [1152, 444] width 175 height 32
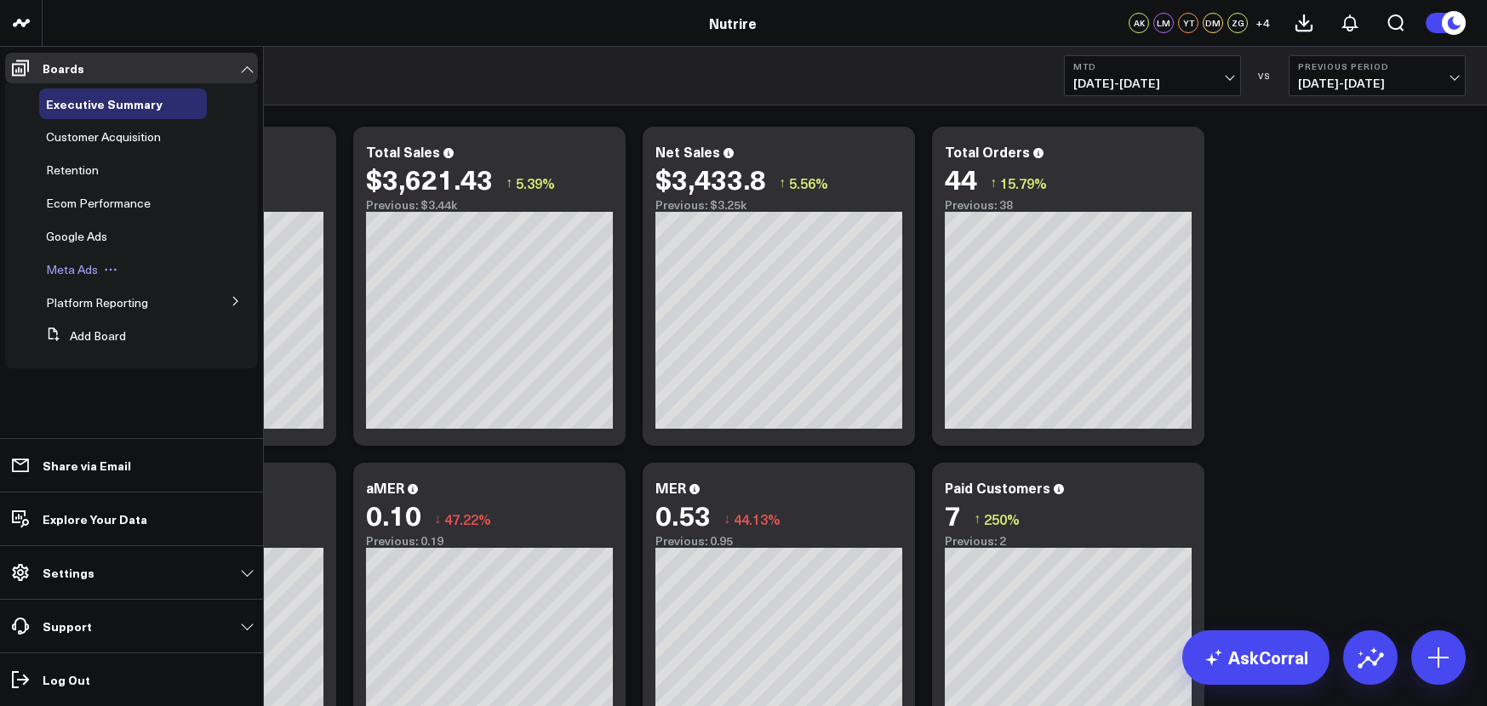
click at [84, 277] on span "Meta Ads" at bounding box center [72, 269] width 52 height 16
